Goal: Information Seeking & Learning: Learn about a topic

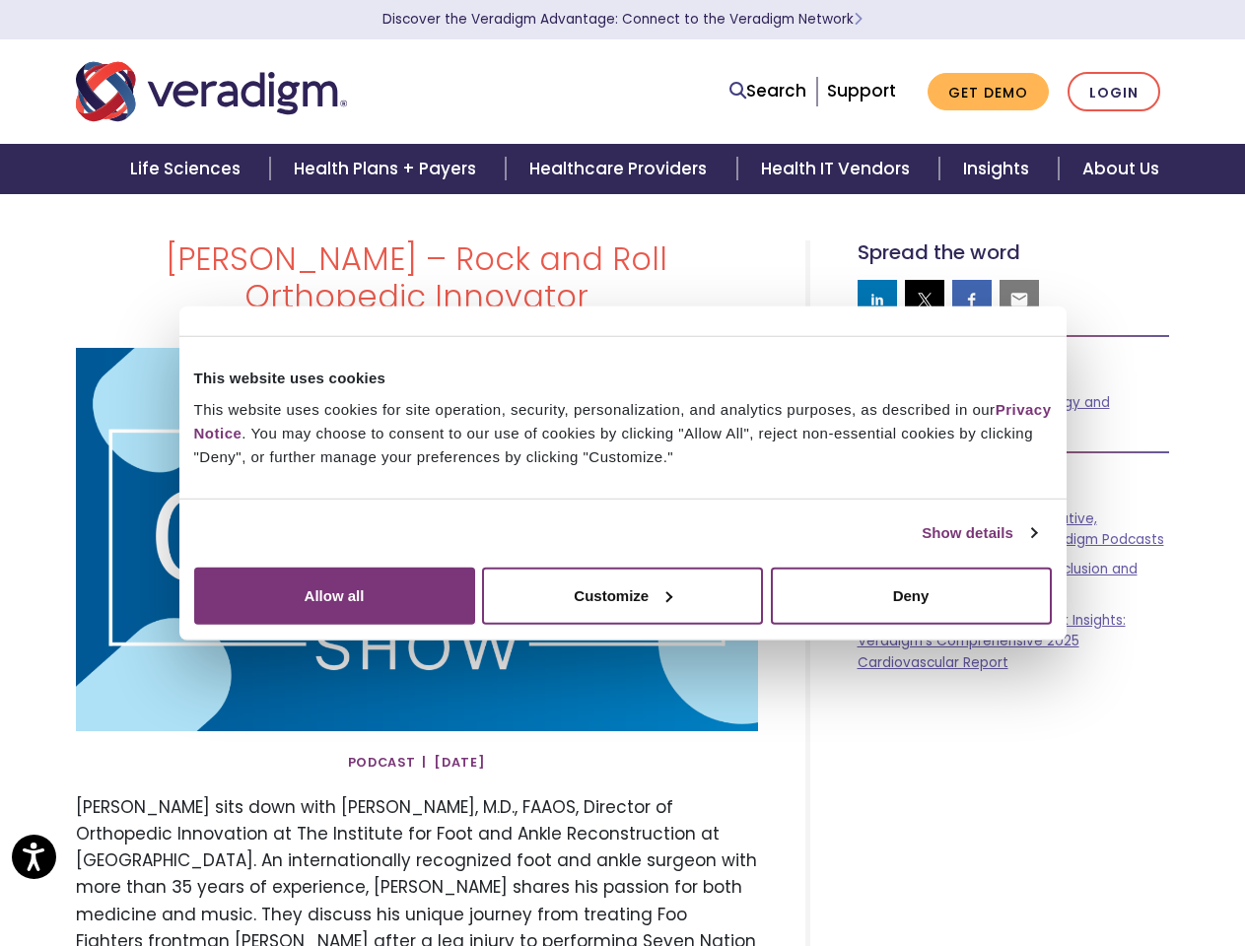
click at [921, 545] on link "Show details" at bounding box center [978, 533] width 114 height 24
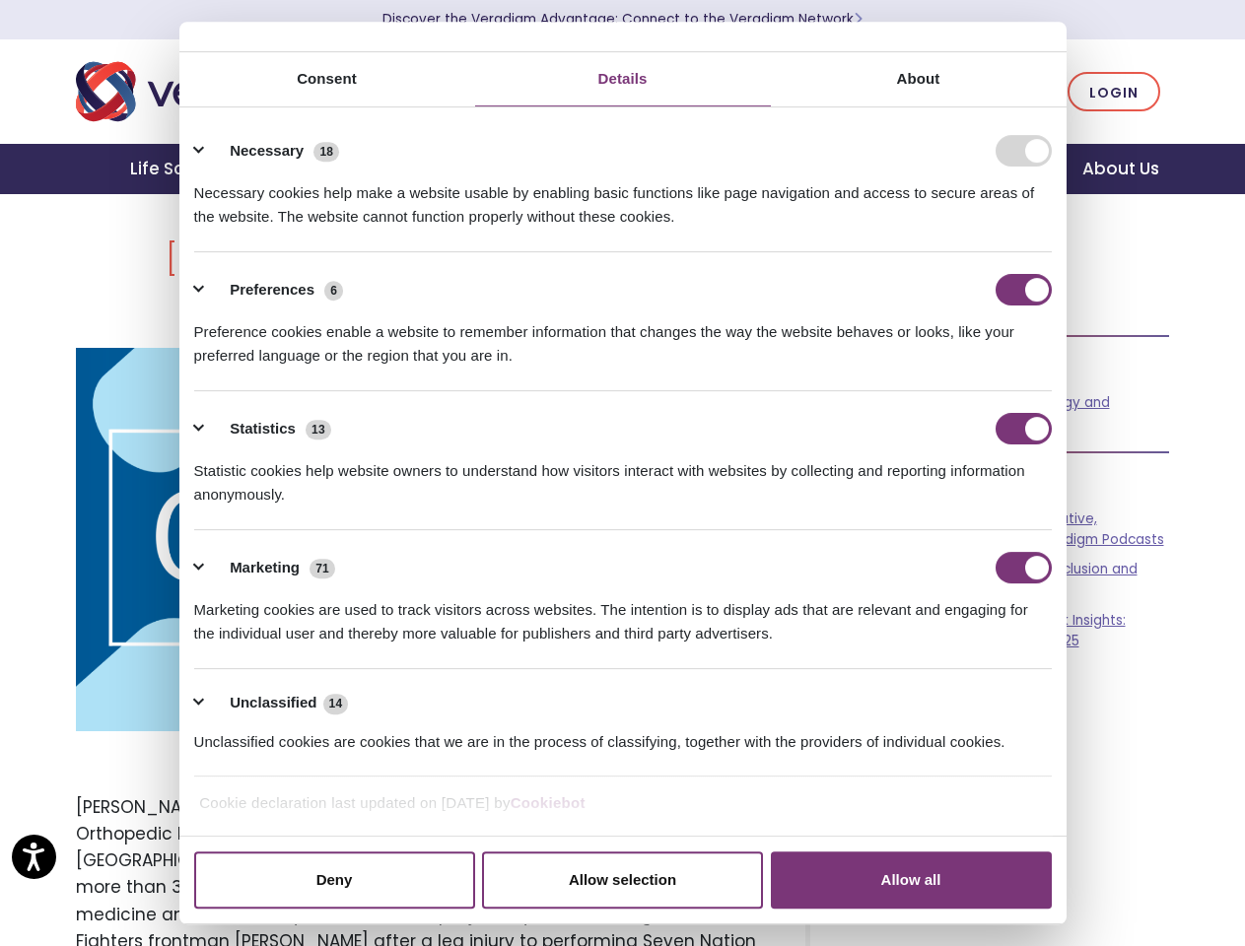
click at [1052, 229] on div "Necessary cookies help make a website usable by enabling basic functions like p…" at bounding box center [622, 198] width 857 height 62
click at [1089, 827] on div "[PERSON_NAME] – Rock and Roll Orthopedic Innovator" at bounding box center [622, 854] width 1123 height 1229
click at [1089, 892] on div "[PERSON_NAME] – Rock and Roll Orthopedic Innovator" at bounding box center [622, 854] width 1123 height 1229
click at [773, 92] on link "Search" at bounding box center [767, 91] width 77 height 27
click at [772, 91] on li "Search" at bounding box center [768, 91] width 79 height 37
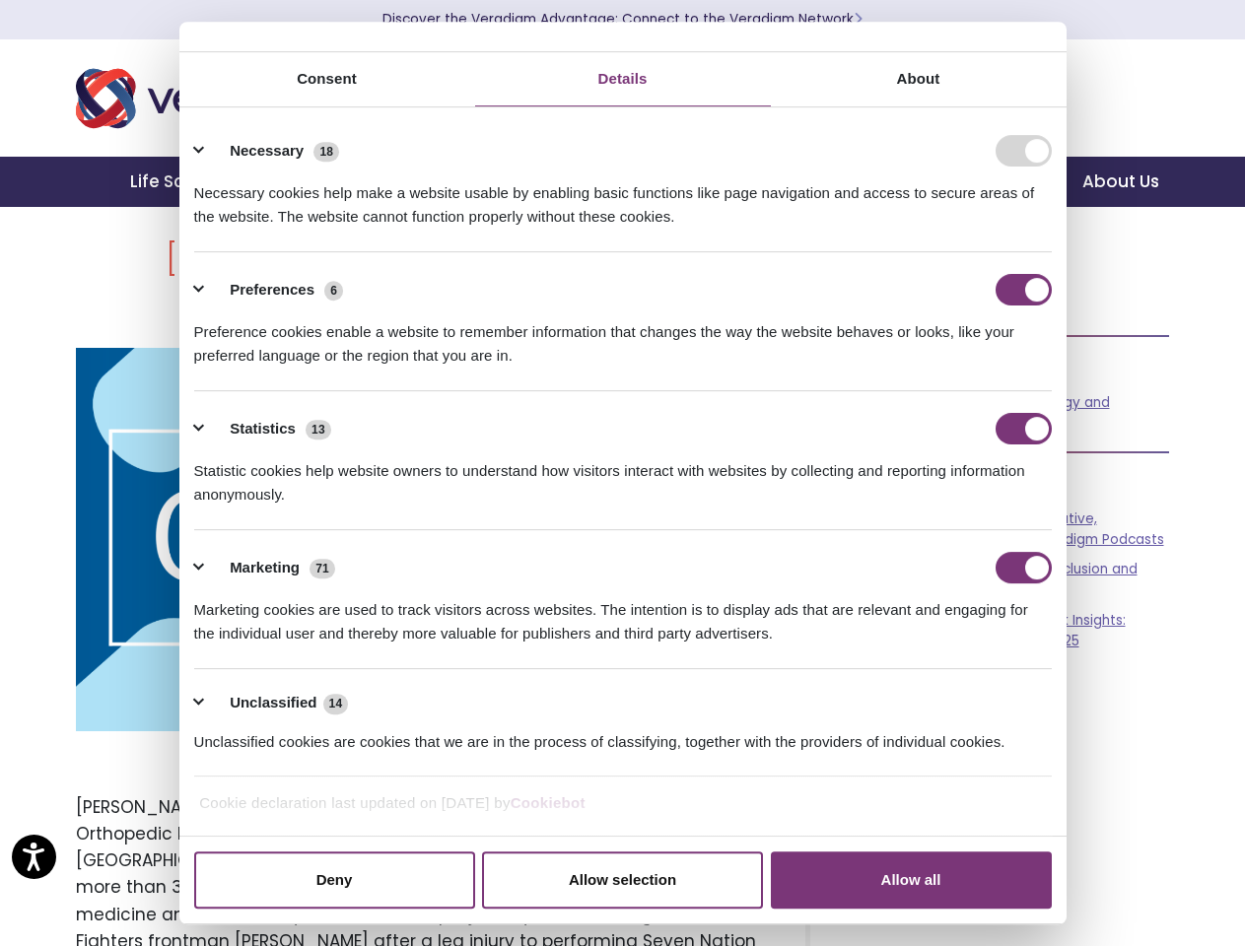
click at [877, 229] on div "Necessary cookies help make a website usable by enabling basic functions like p…" at bounding box center [622, 198] width 857 height 62
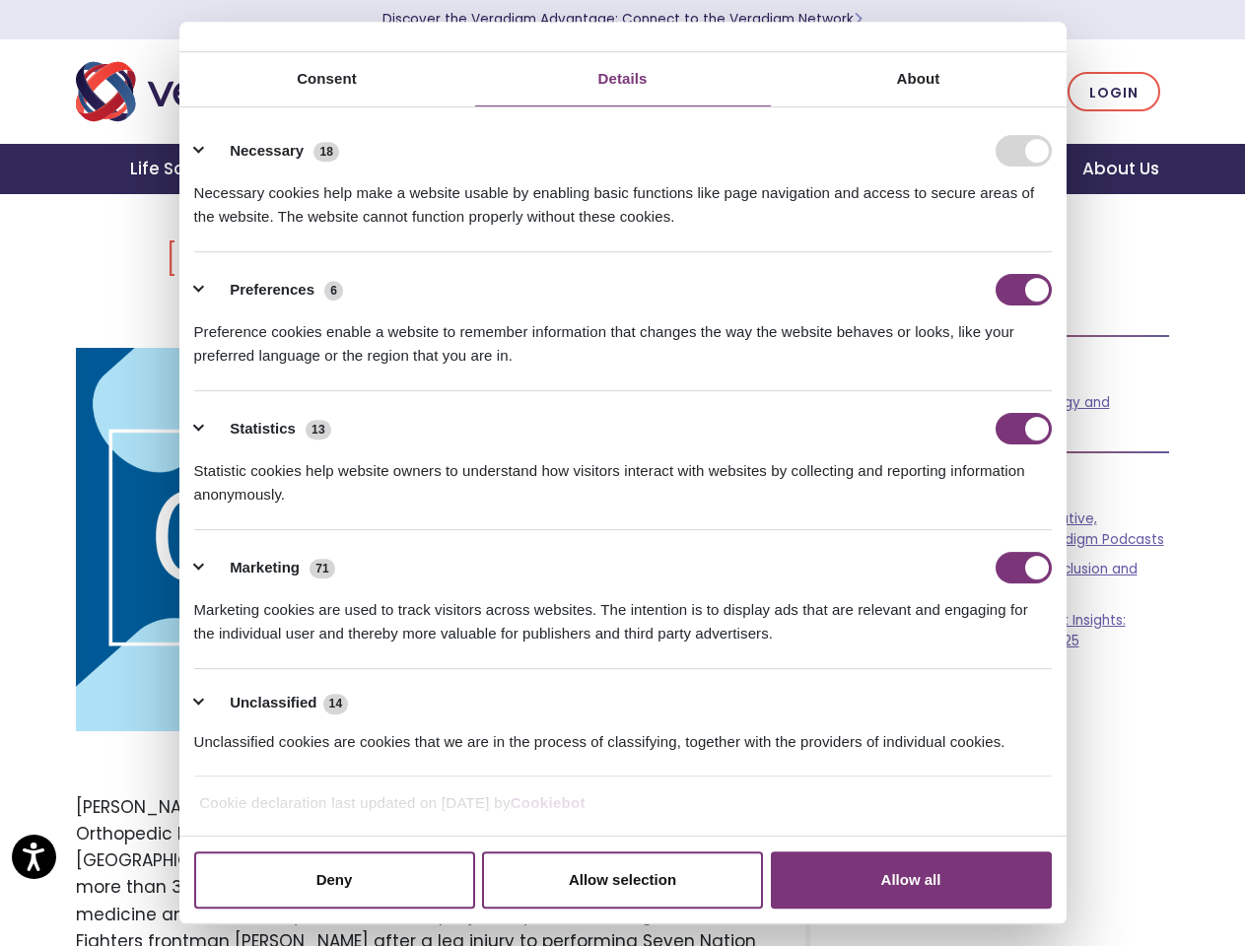
click at [924, 229] on div "Necessary cookies help make a website usable by enabling basic functions like p…" at bounding box center [622, 198] width 857 height 62
click at [972, 229] on div "Necessary cookies help make a website usable by enabling basic functions like p…" at bounding box center [622, 198] width 857 height 62
click at [1019, 229] on div "Necessary cookies help make a website usable by enabling basic functions like p…" at bounding box center [622, 198] width 857 height 62
